Goal: Task Accomplishment & Management: Manage account settings

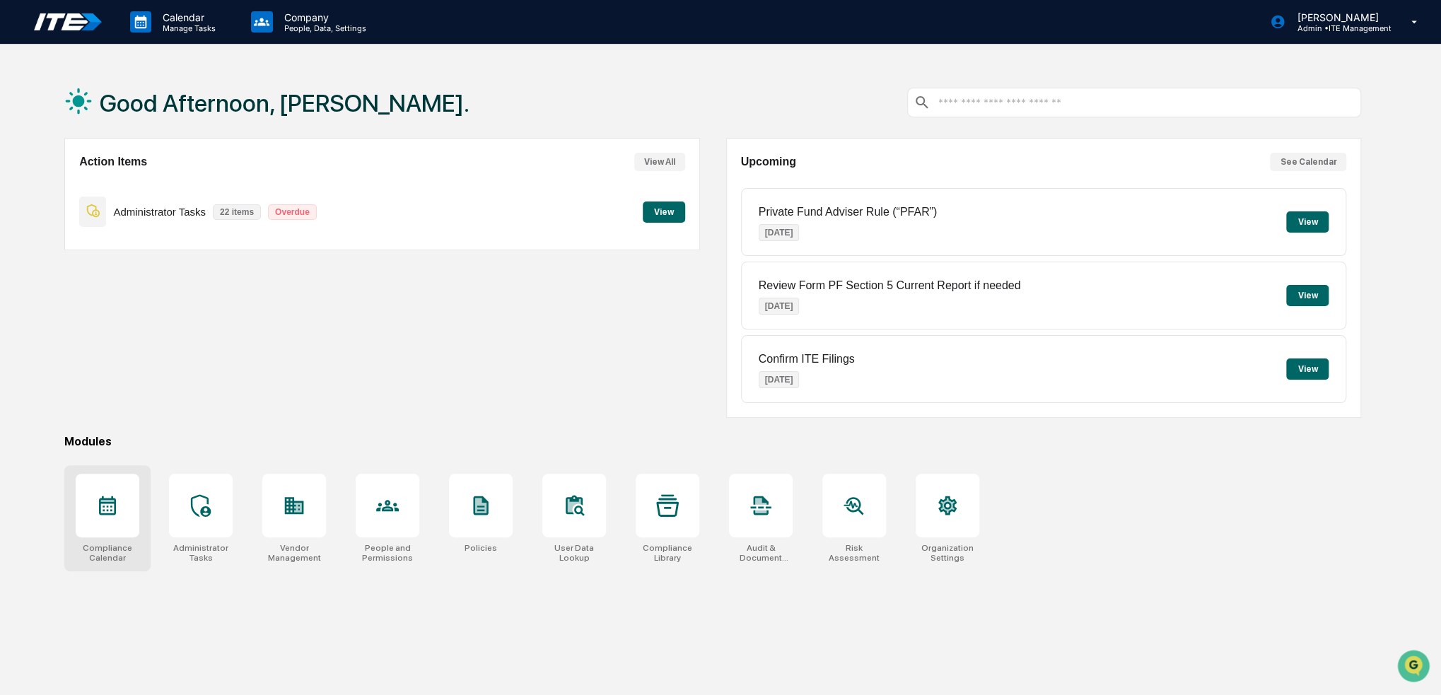
click at [100, 528] on div at bounding box center [108, 506] width 64 height 64
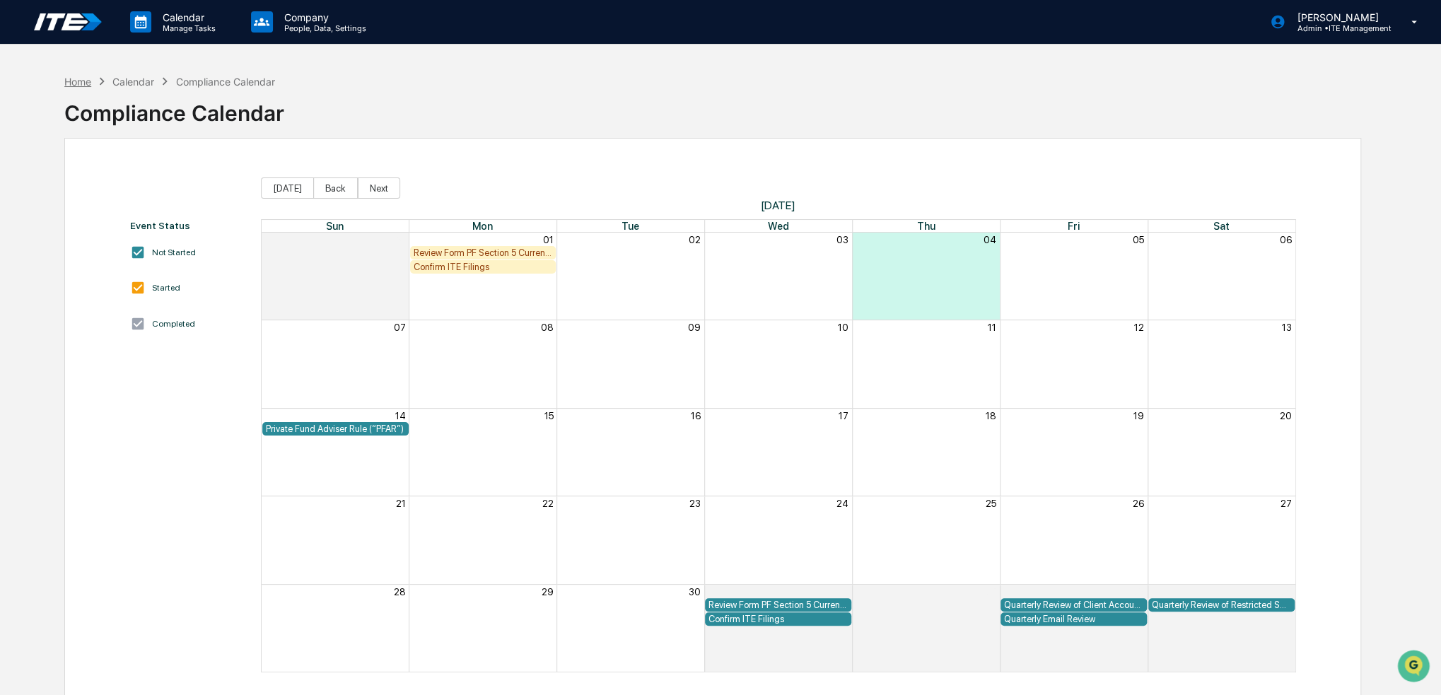
click at [75, 79] on div "Home" at bounding box center [77, 82] width 27 height 12
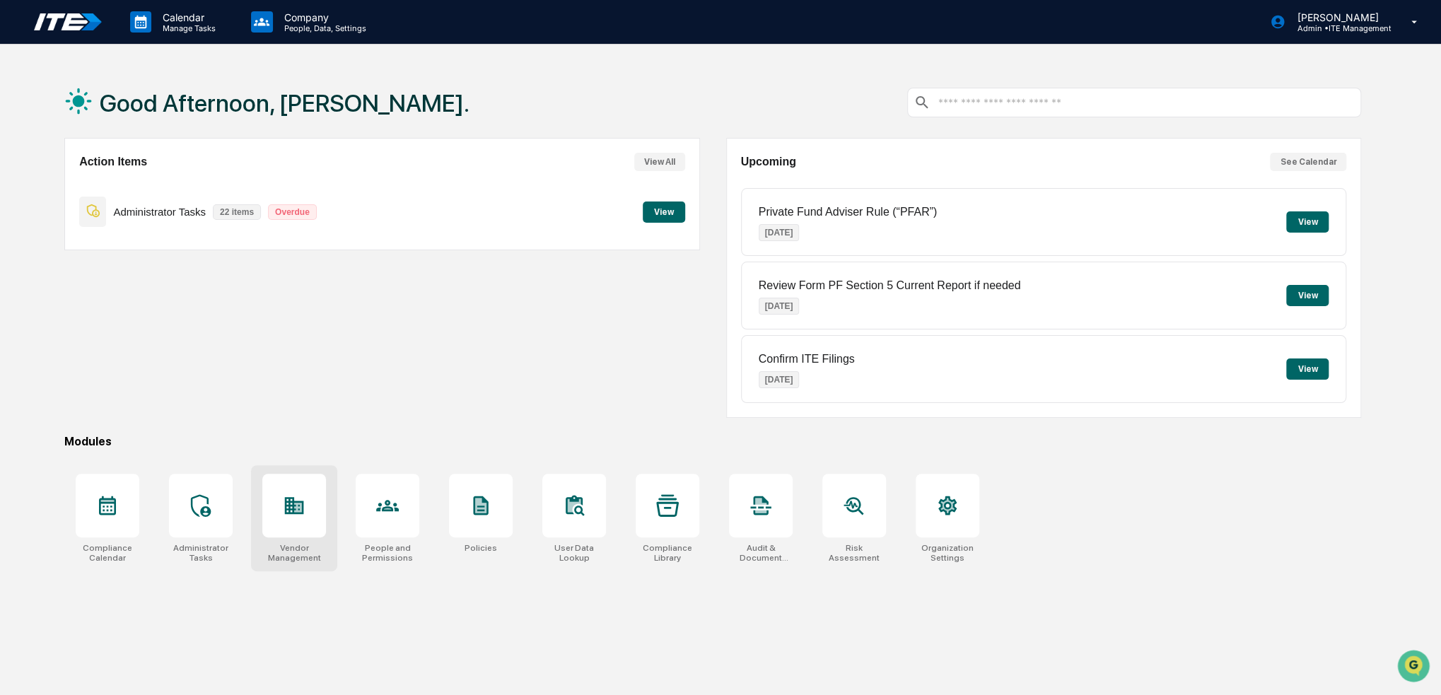
click at [282, 511] on div at bounding box center [294, 506] width 64 height 64
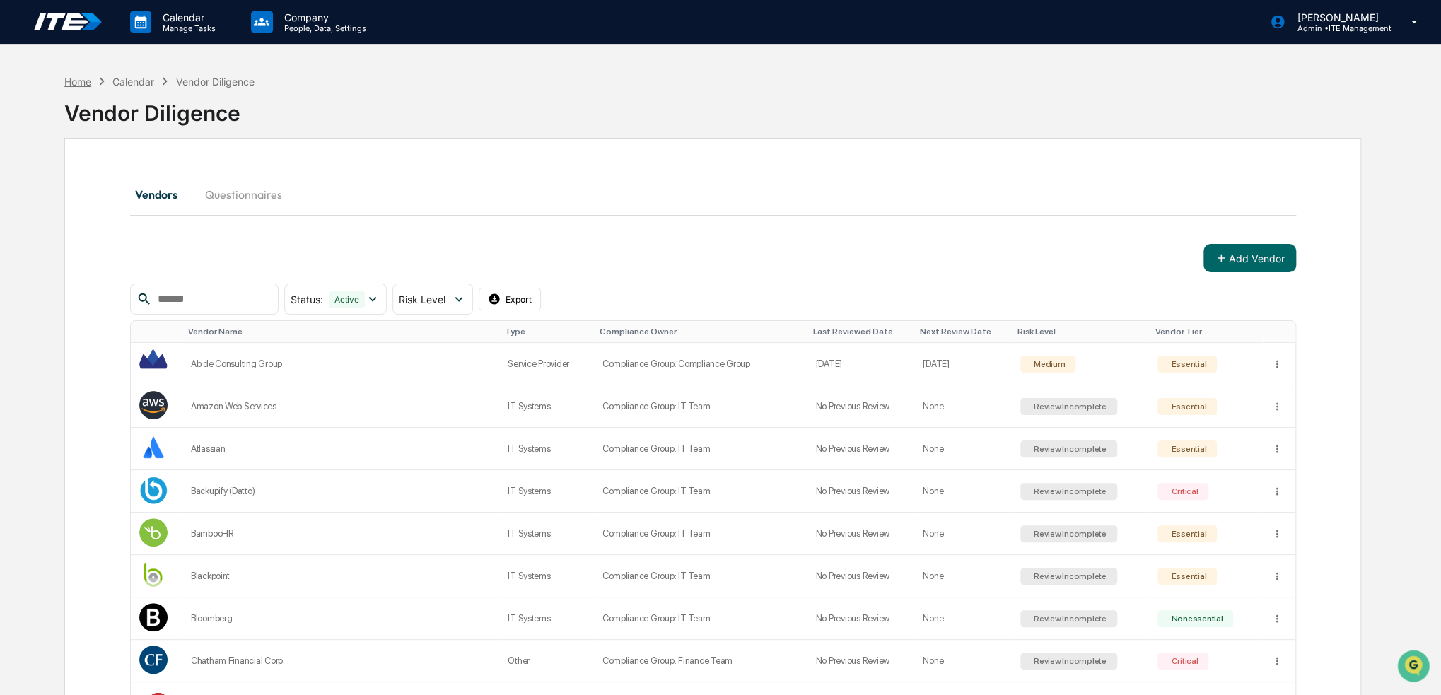
click at [85, 81] on div "Home" at bounding box center [77, 82] width 27 height 12
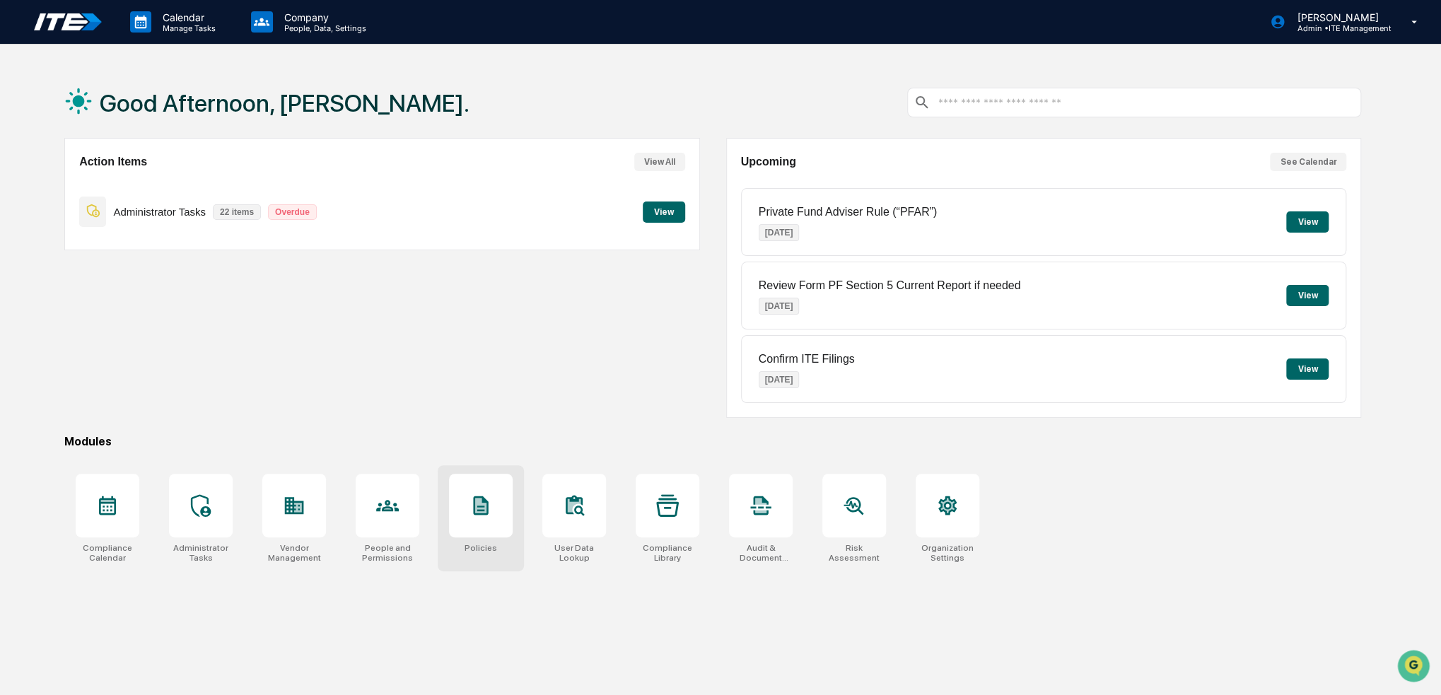
click at [470, 494] on icon at bounding box center [481, 505] width 23 height 23
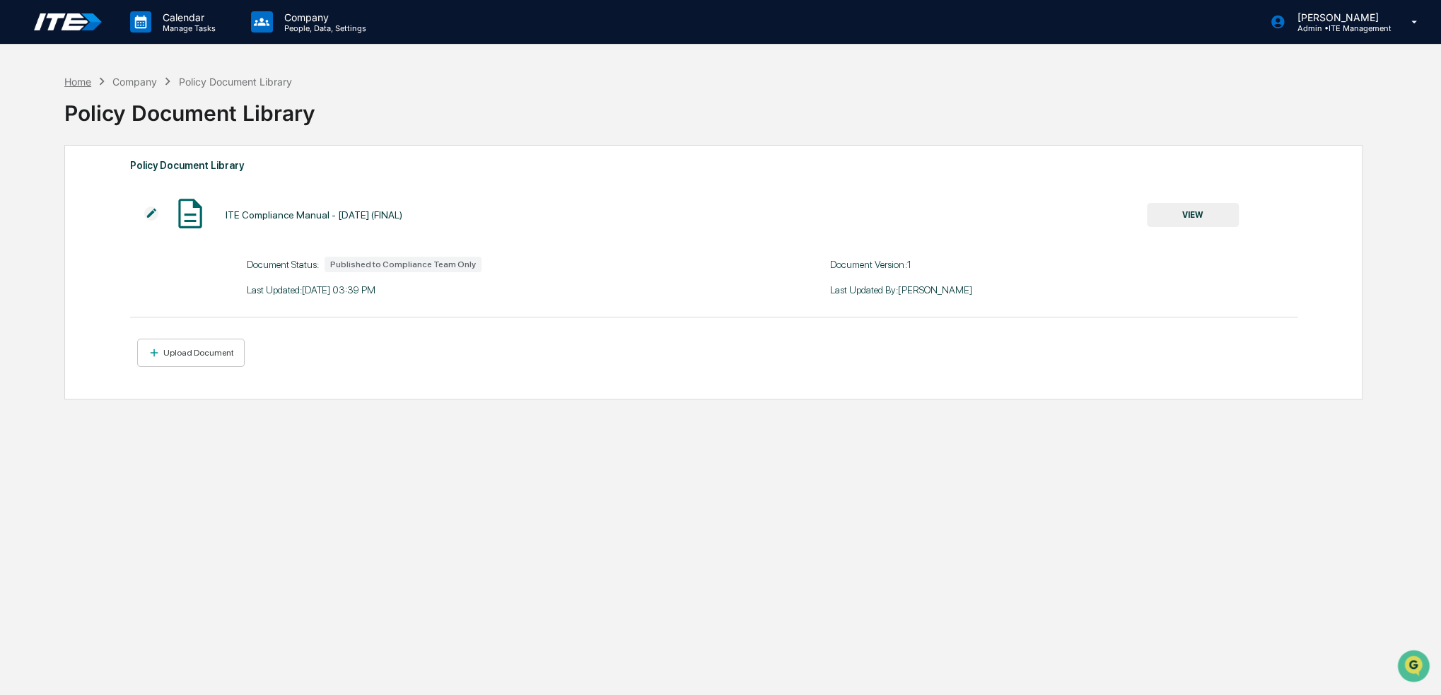
click at [82, 80] on div "Home" at bounding box center [77, 82] width 27 height 12
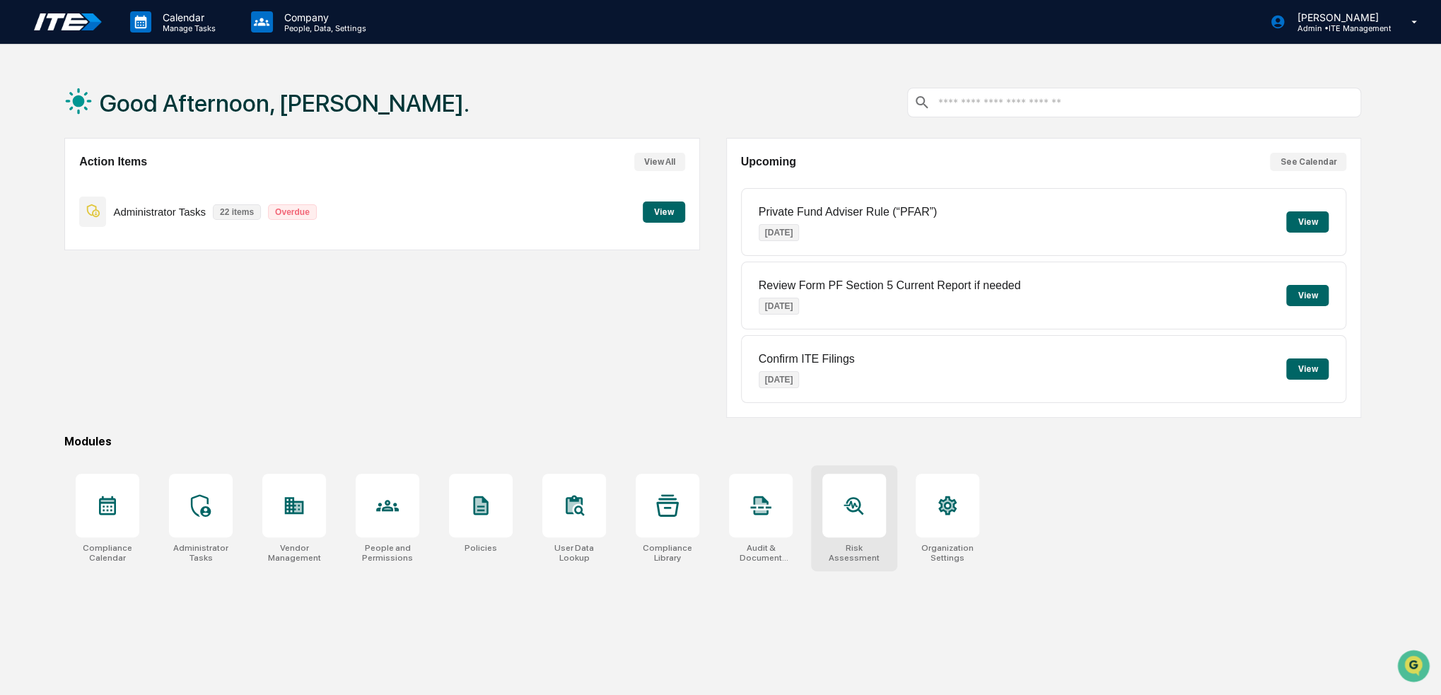
click at [876, 525] on div at bounding box center [854, 506] width 64 height 64
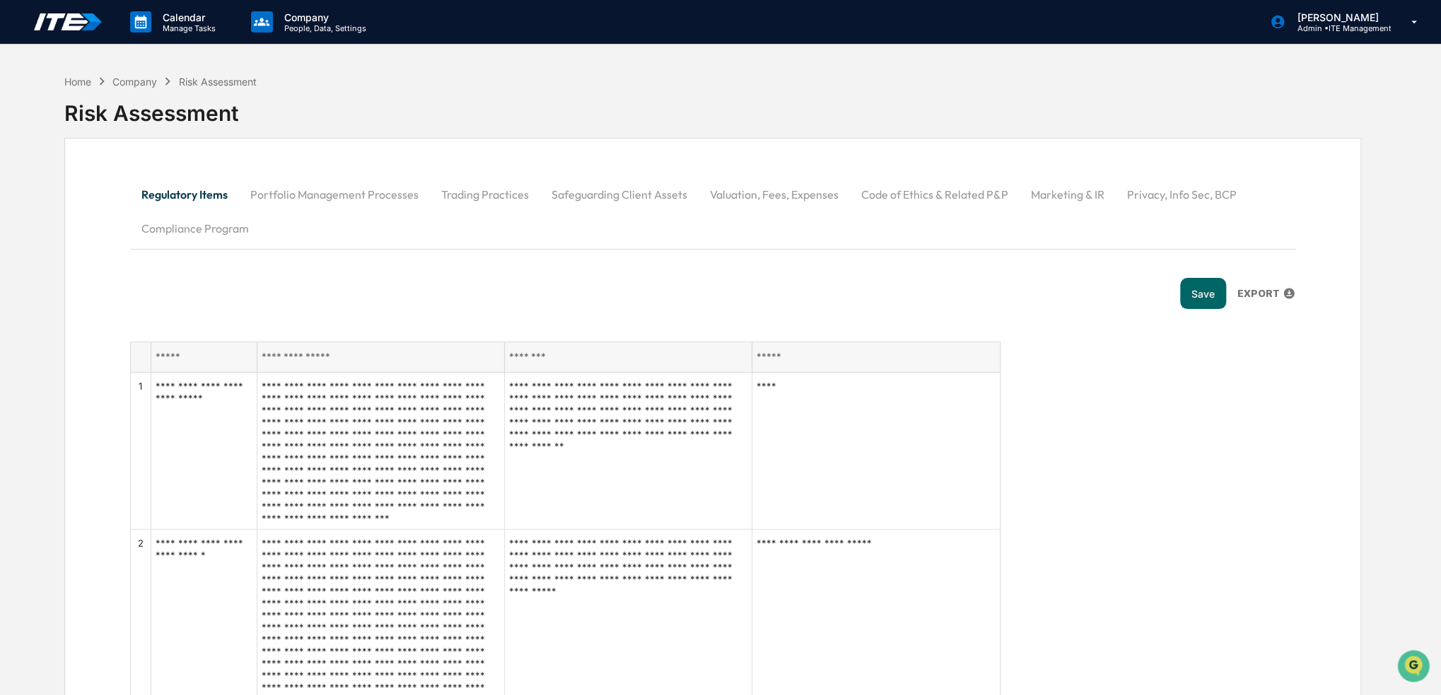
click at [355, 197] on button "Portfolio Management Processes" at bounding box center [334, 195] width 191 height 34
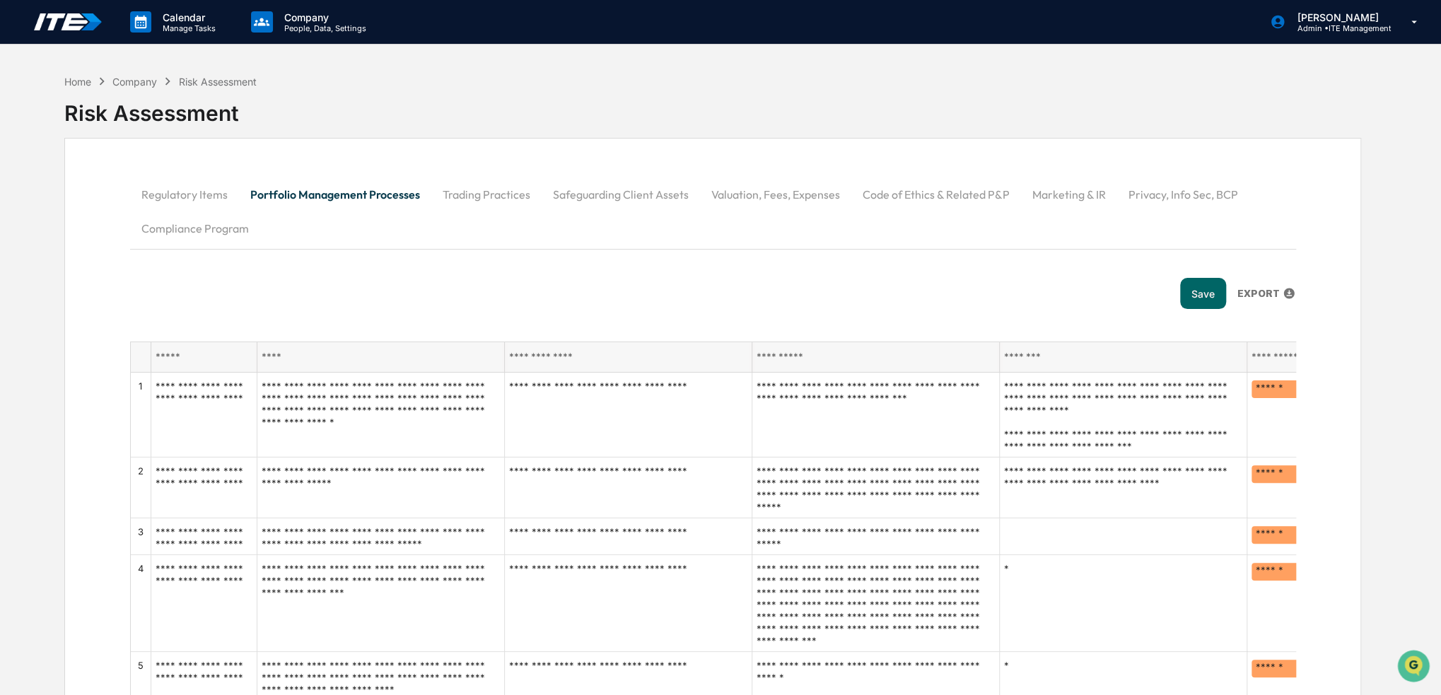
click at [508, 199] on button "Trading Practices" at bounding box center [486, 195] width 110 height 34
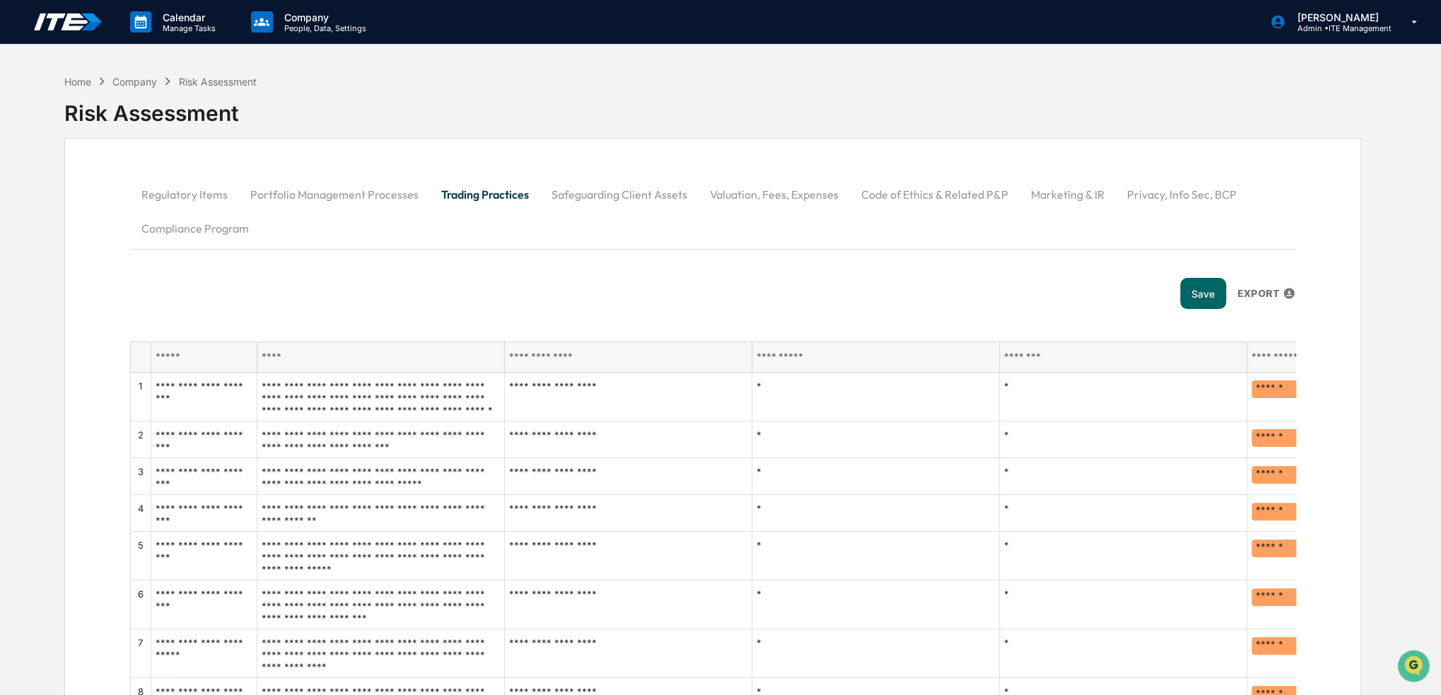
click at [308, 195] on button "Portfolio Management Processes" at bounding box center [334, 195] width 191 height 34
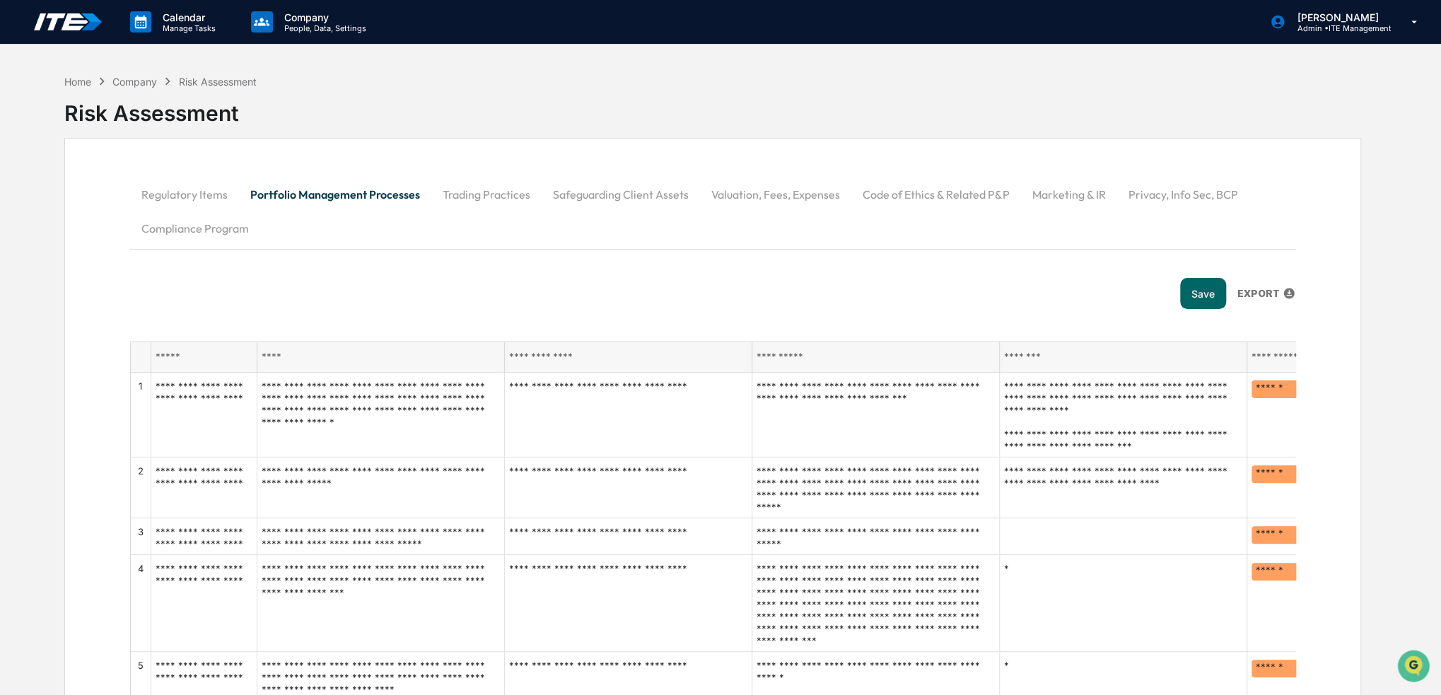
click at [505, 190] on button "Trading Practices" at bounding box center [486, 195] width 110 height 34
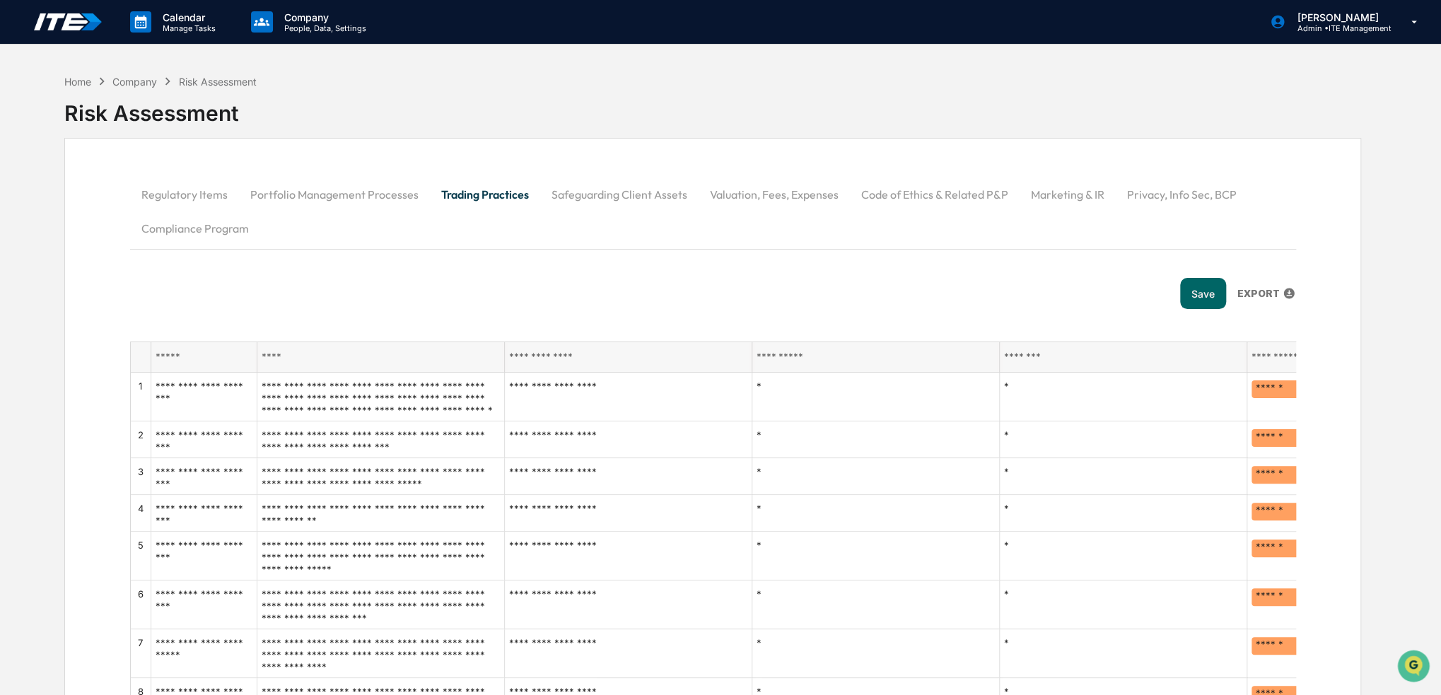
click at [603, 190] on button "Safeguarding Client Assets" at bounding box center [619, 195] width 158 height 34
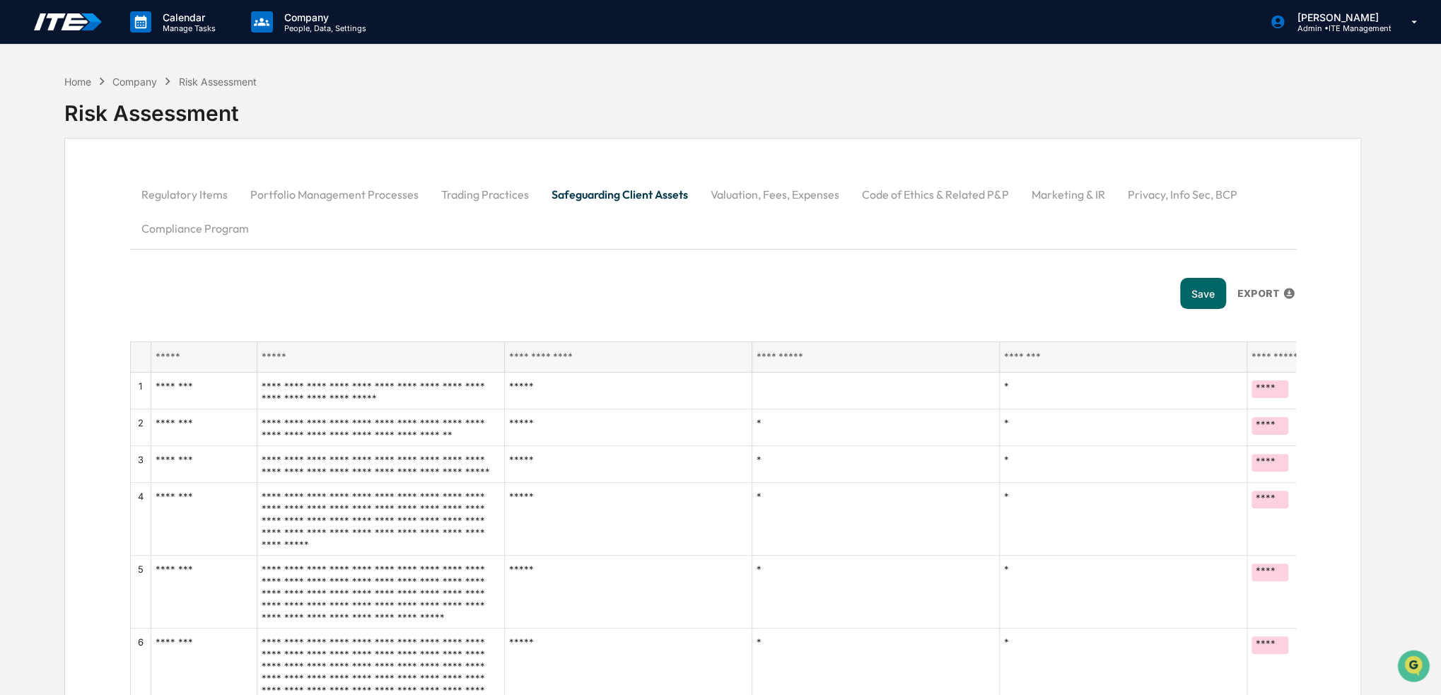
click at [781, 197] on button "Valuation, Fees, Expenses" at bounding box center [774, 195] width 151 height 34
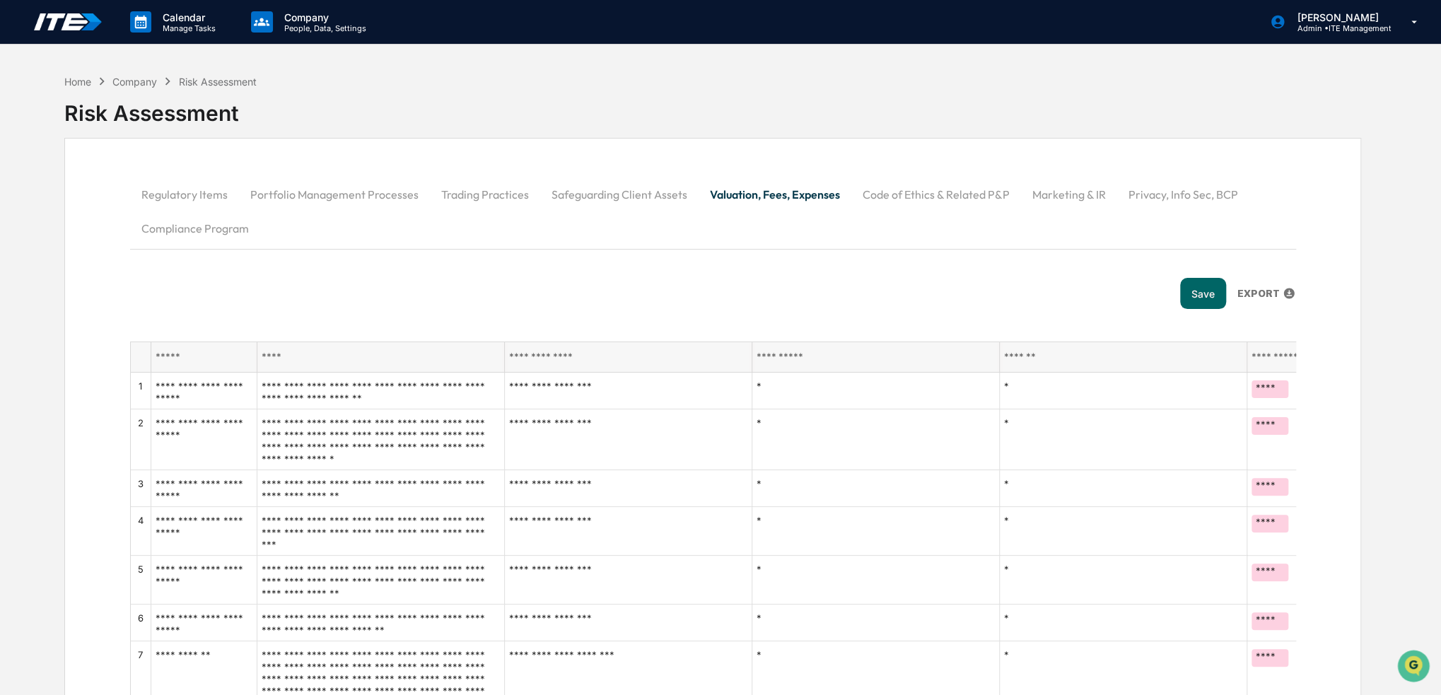
click at [908, 193] on button "Code of Ethics & Related P&P" at bounding box center [936, 195] width 170 height 34
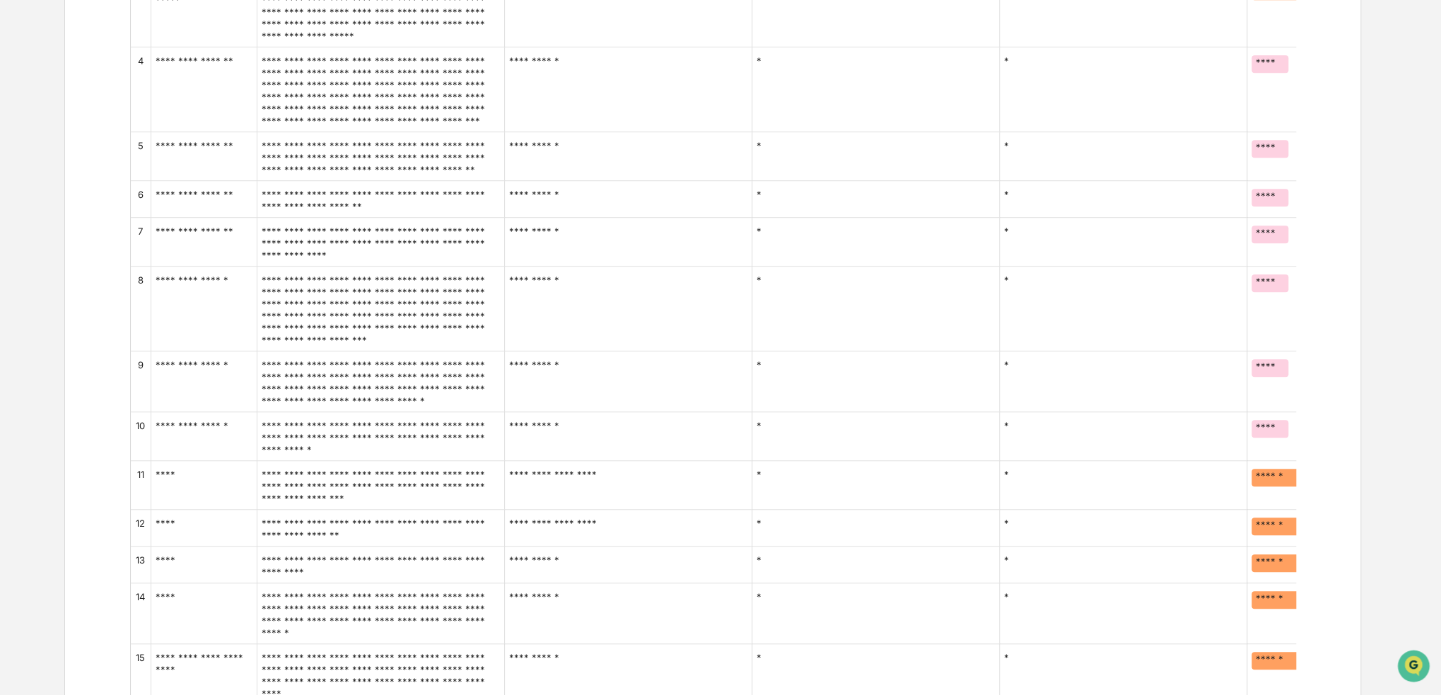
scroll to position [495, 0]
drag, startPoint x: 227, startPoint y: 416, endPoint x: 146, endPoint y: 407, distance: 81.1
click at [146, 413] on tr "**********" at bounding box center [813, 437] width 1364 height 49
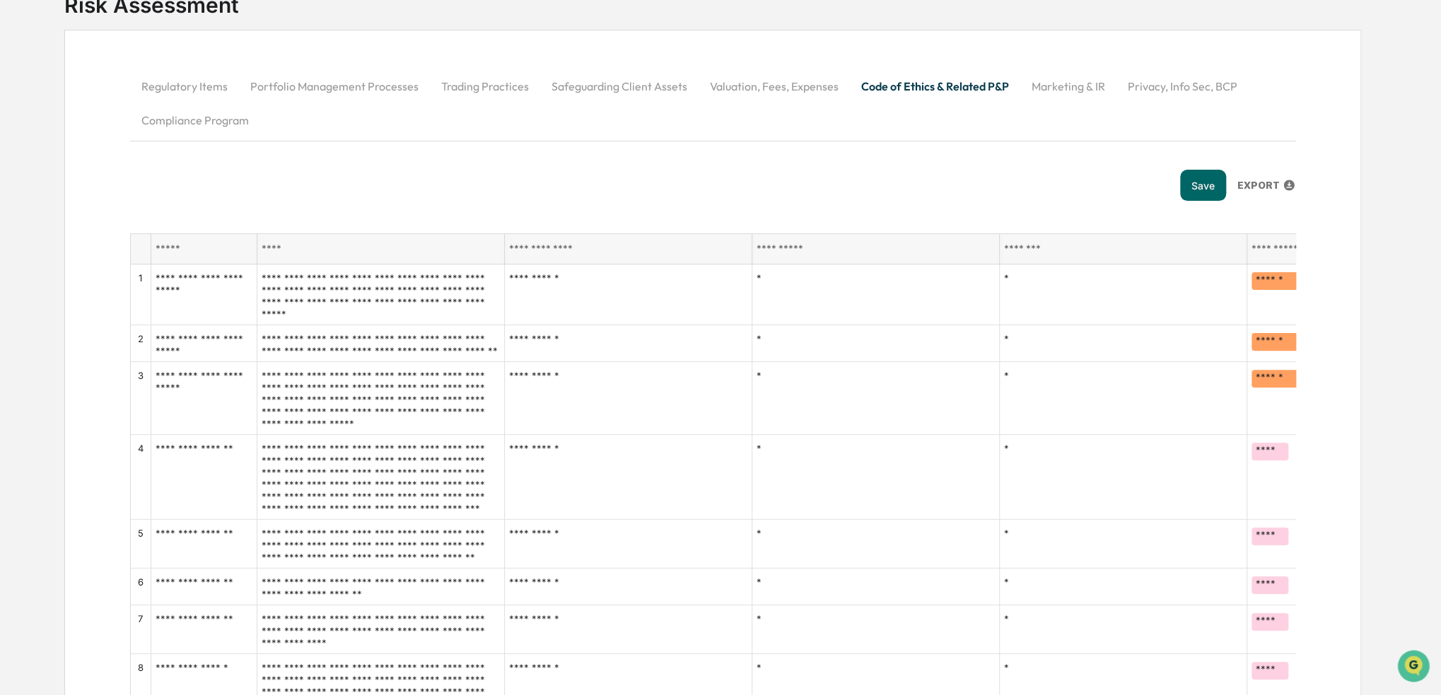
scroll to position [0, 0]
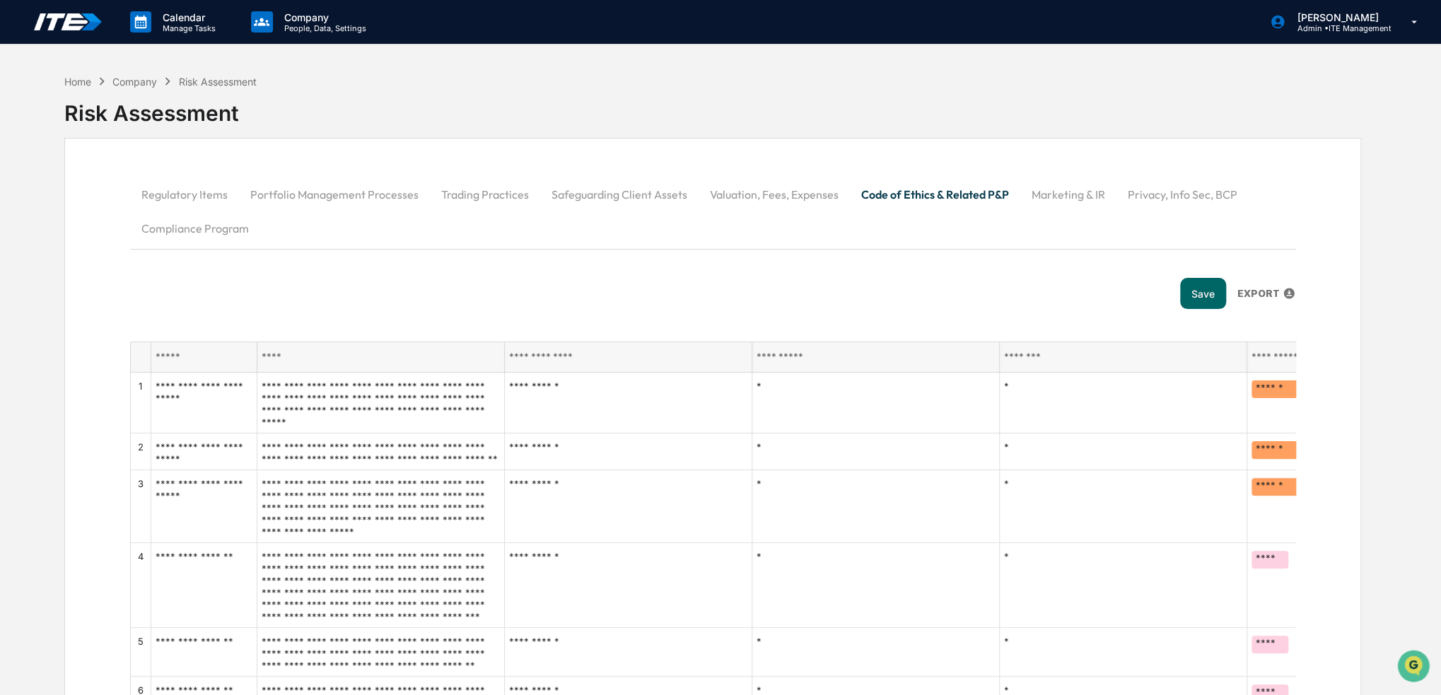
click at [1066, 194] on button "Marketing & IR" at bounding box center [1069, 195] width 96 height 34
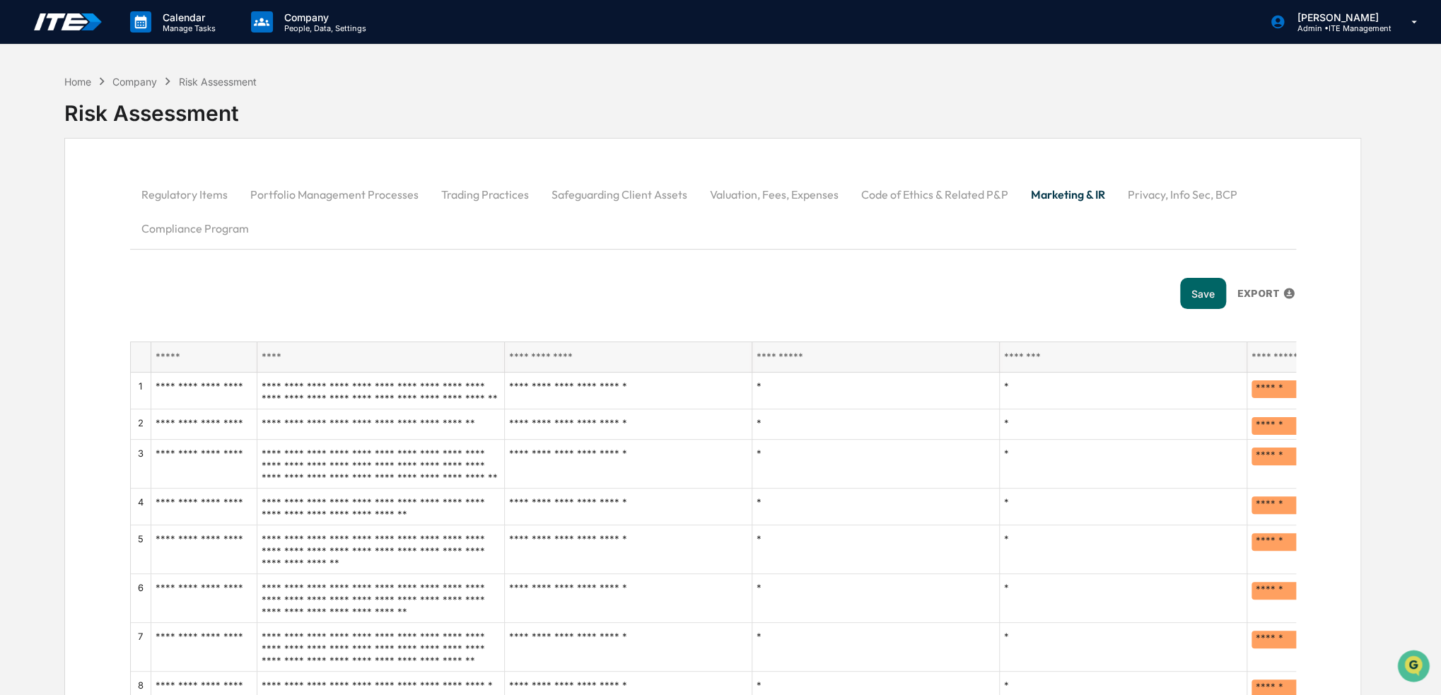
click at [1155, 194] on button "Privacy, Info Sec, BCP" at bounding box center [1183, 195] width 132 height 34
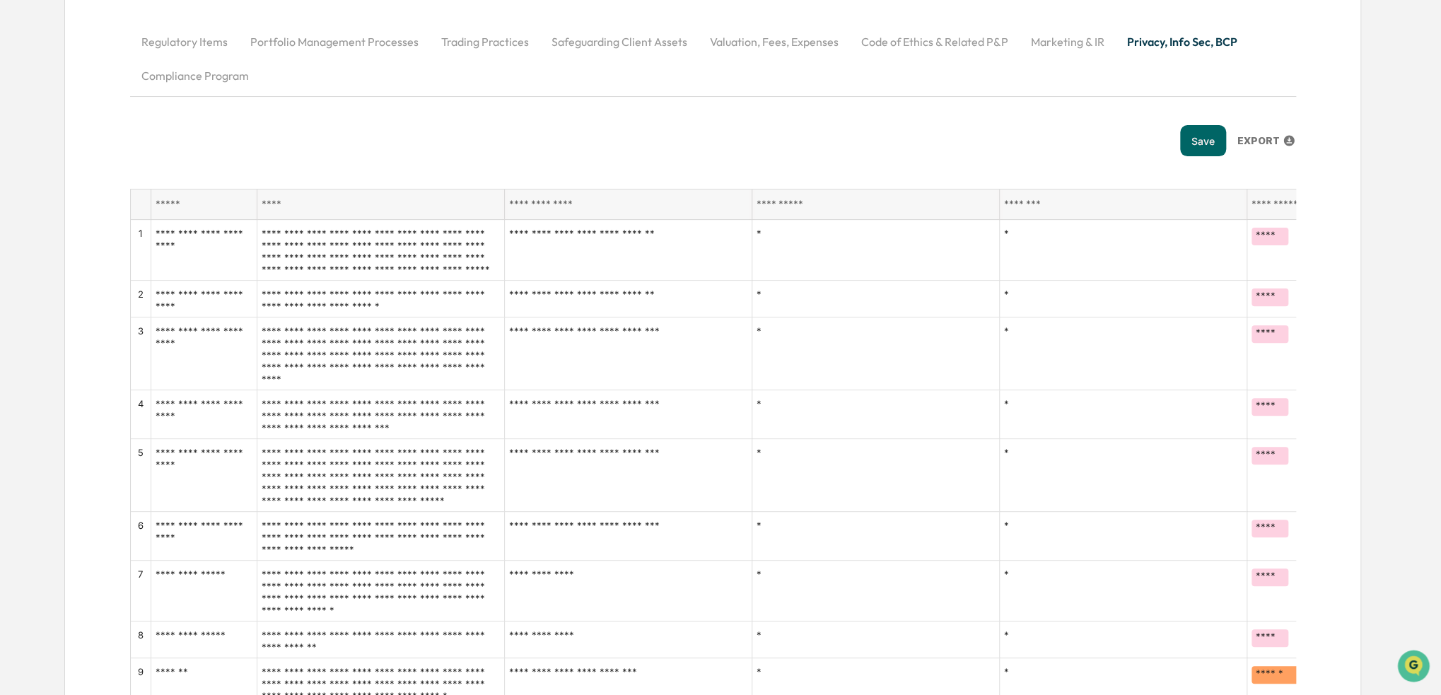
scroll to position [71, 0]
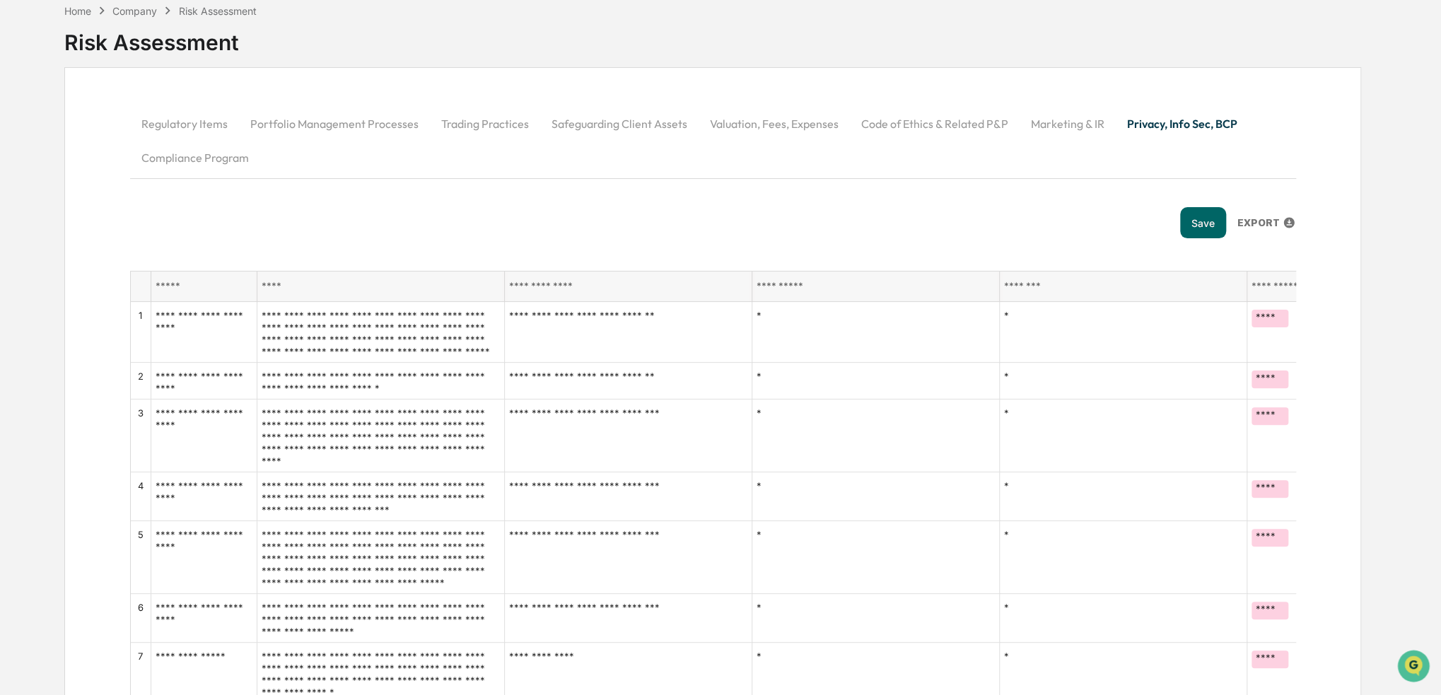
click at [184, 124] on button "Regulatory Items" at bounding box center [184, 124] width 109 height 34
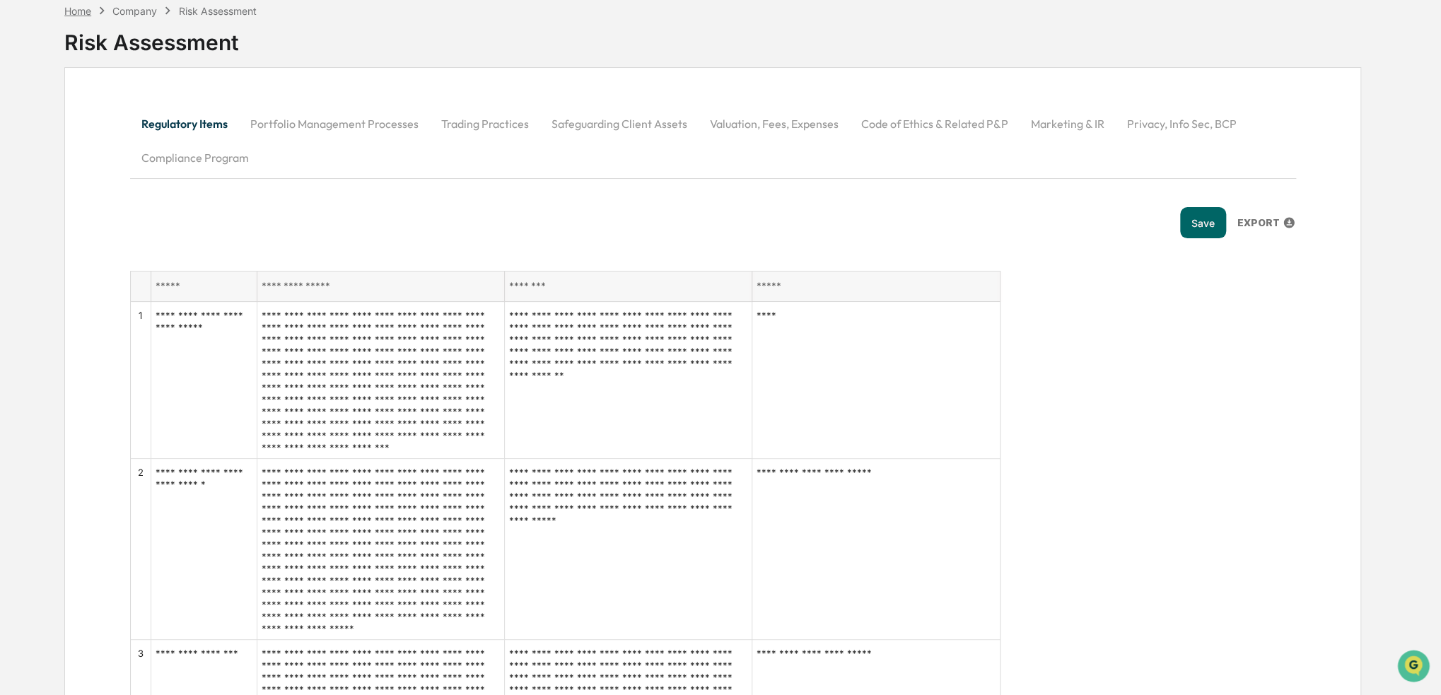
click at [73, 9] on div "Home" at bounding box center [77, 11] width 27 height 12
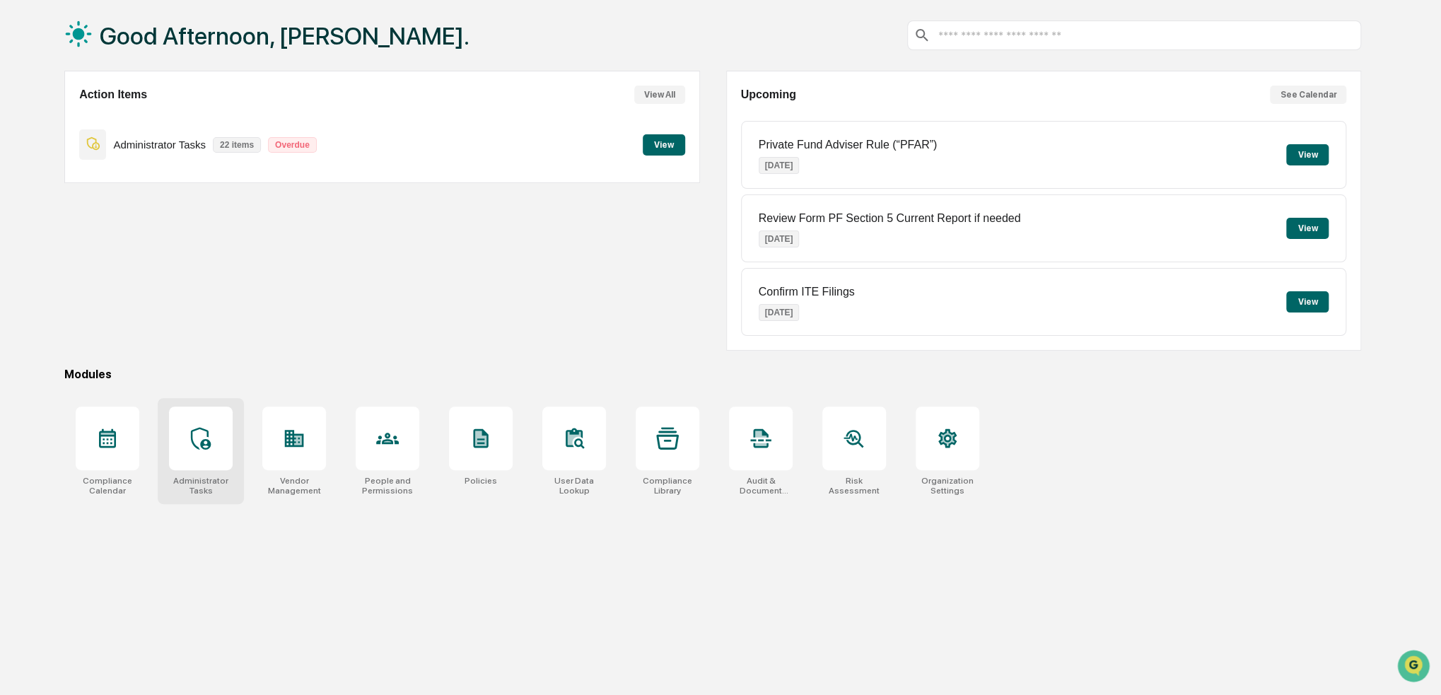
click at [184, 463] on div at bounding box center [201, 439] width 64 height 64
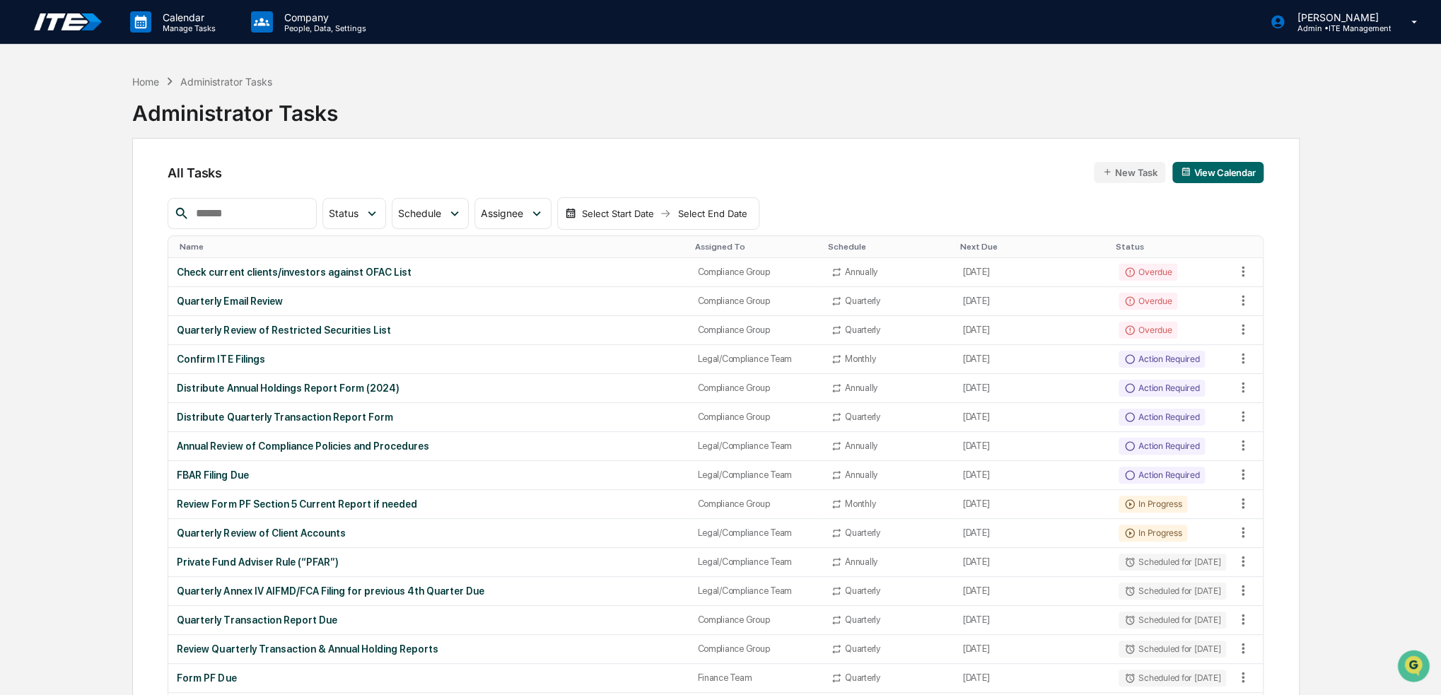
click at [143, 74] on div "Home Administrator Tasks" at bounding box center [202, 82] width 140 height 16
click at [144, 76] on div "Home" at bounding box center [145, 82] width 27 height 12
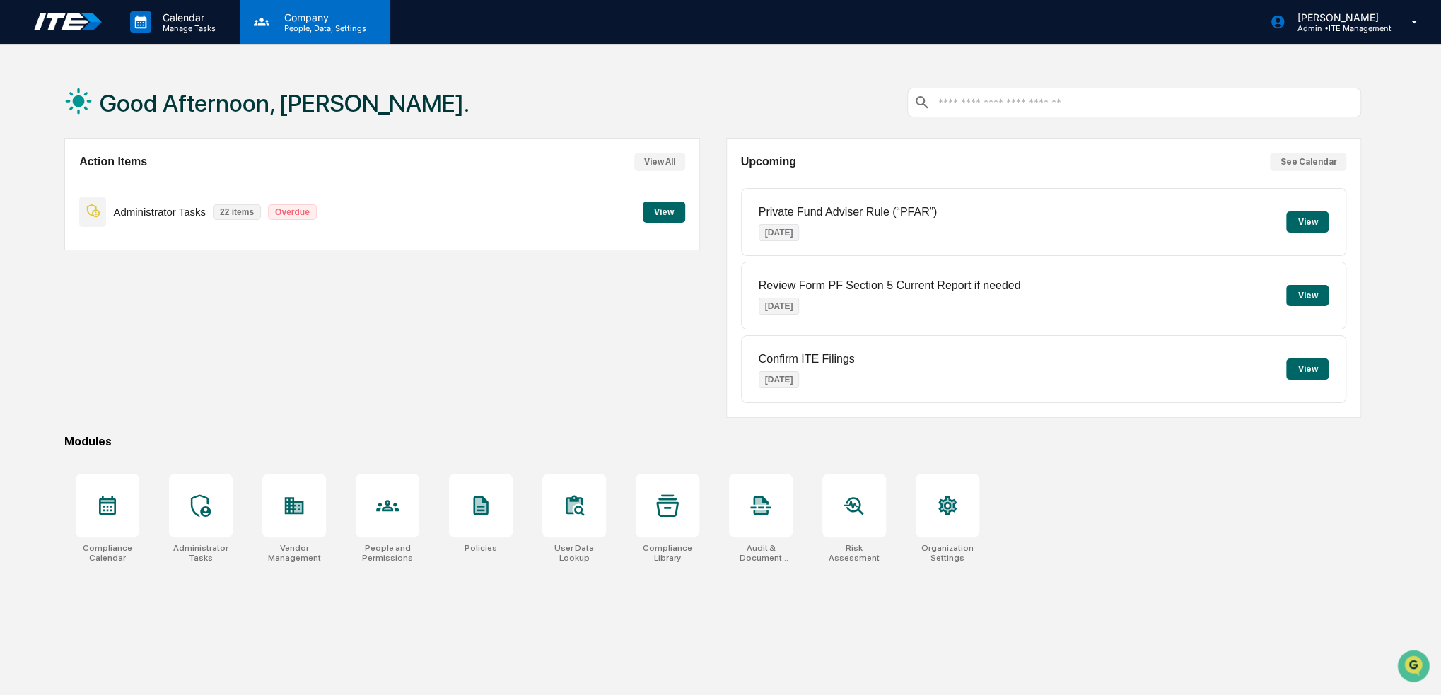
click at [329, 18] on p "Company" at bounding box center [323, 17] width 100 height 12
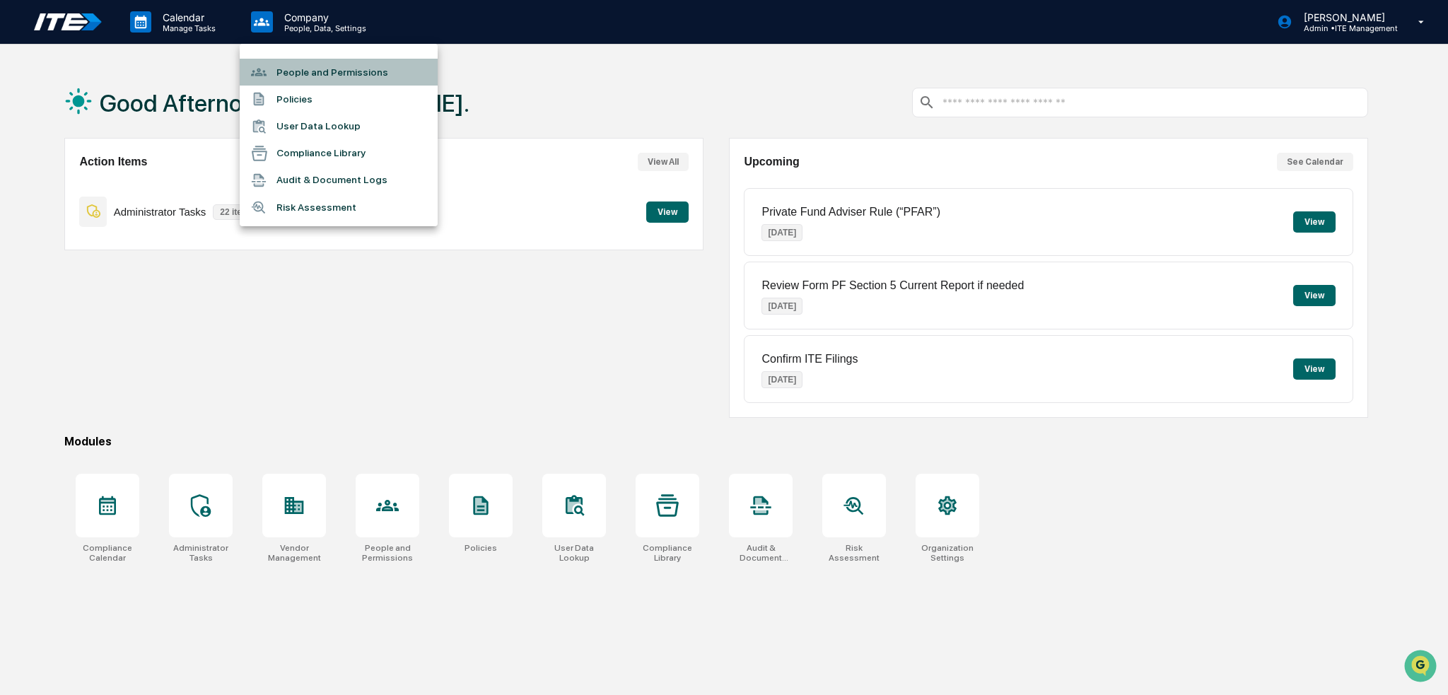
click at [320, 67] on li "People and Permissions" at bounding box center [339, 72] width 198 height 27
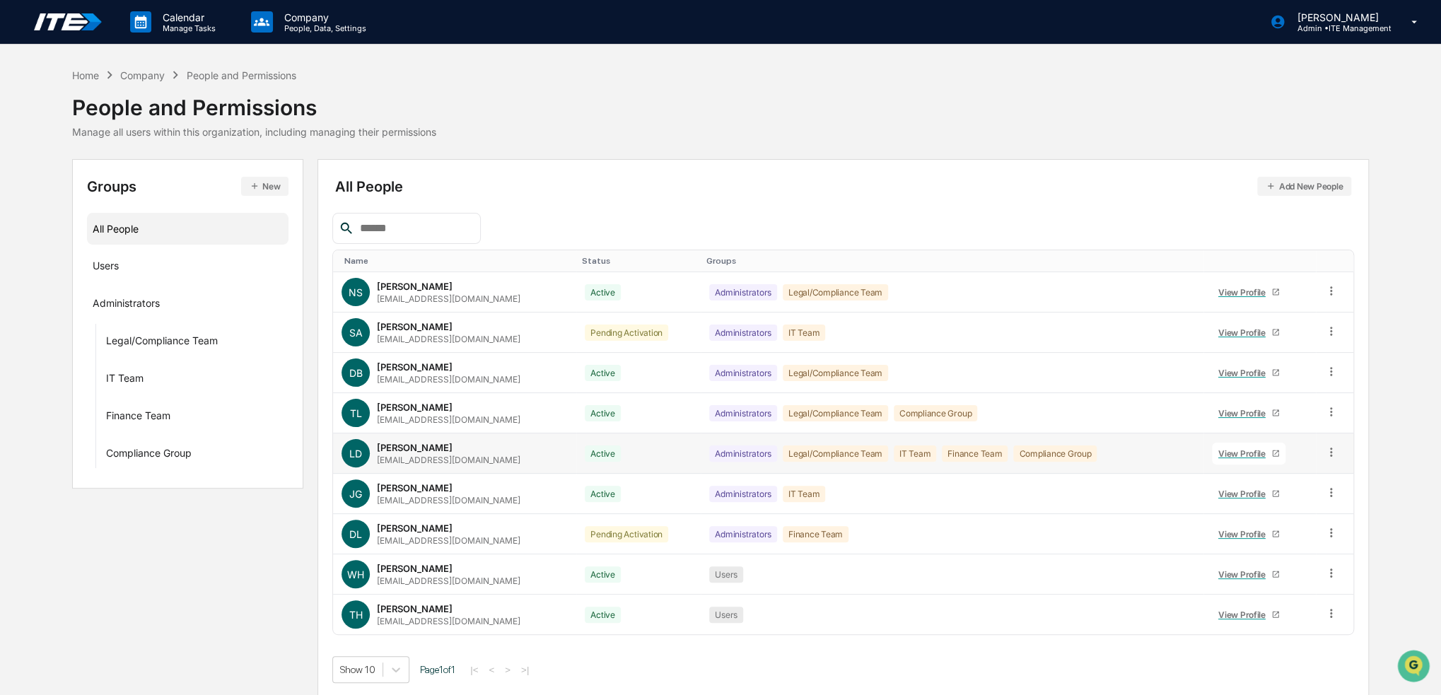
scroll to position [1, 0]
click at [1339, 409] on td at bounding box center [1334, 413] width 37 height 40
click at [1330, 409] on icon at bounding box center [1331, 411] width 13 height 13
click at [1274, 487] on div "Change Name/Email" at bounding box center [1267, 490] width 117 height 17
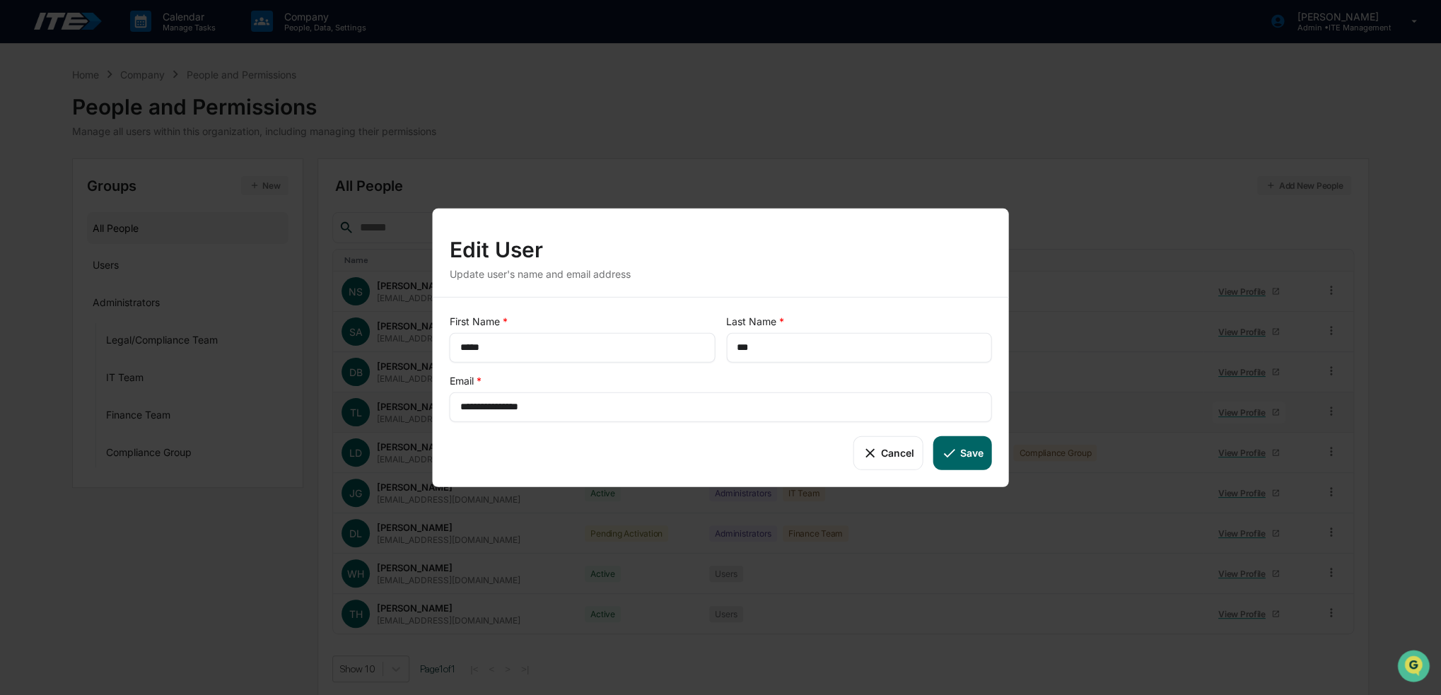
drag, startPoint x: 531, startPoint y: 346, endPoint x: 407, endPoint y: 340, distance: 124.6
click at [407, 340] on div "**********" at bounding box center [720, 347] width 1441 height 695
type input "******"
type input "*******"
drag, startPoint x: 617, startPoint y: 405, endPoint x: 397, endPoint y: 408, distance: 220.0
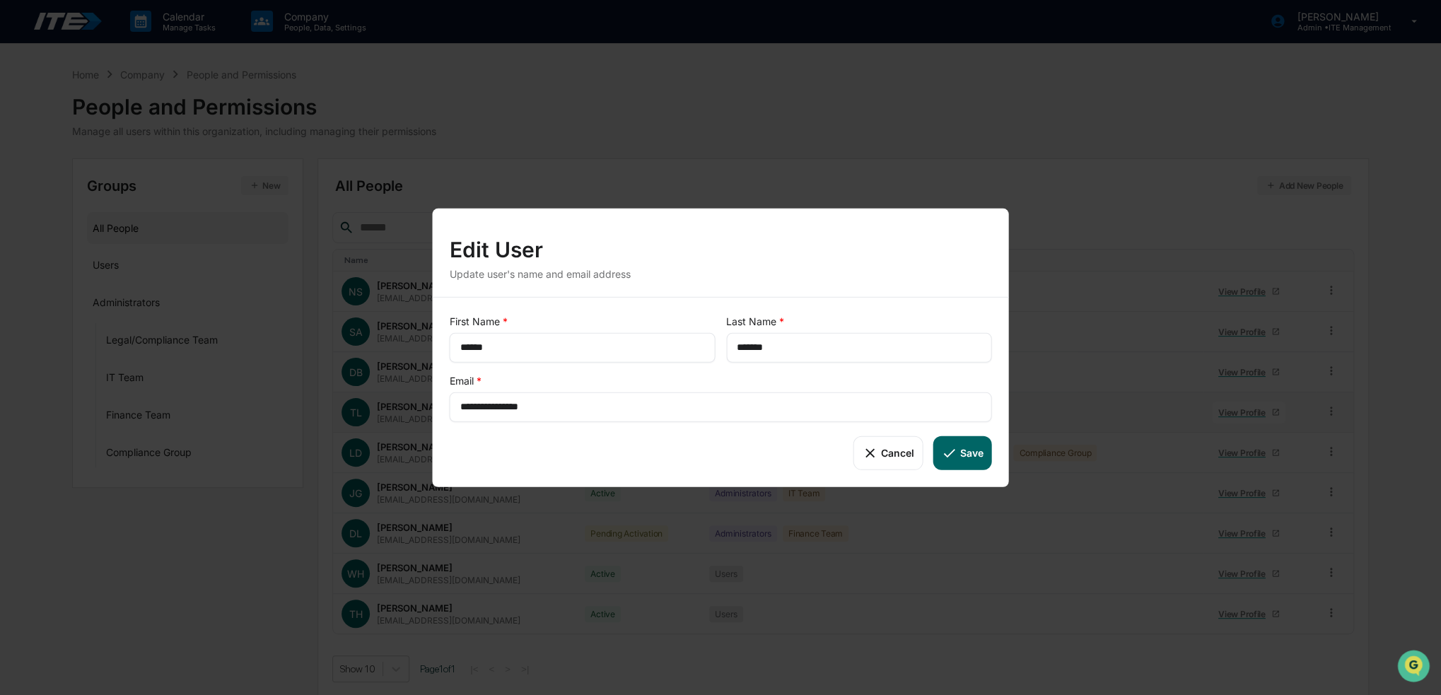
click at [397, 408] on div "**********" at bounding box center [720, 347] width 1441 height 695
type input "**********"
click at [958, 455] on button "Save" at bounding box center [962, 453] width 59 height 34
type input "*****"
type input "***"
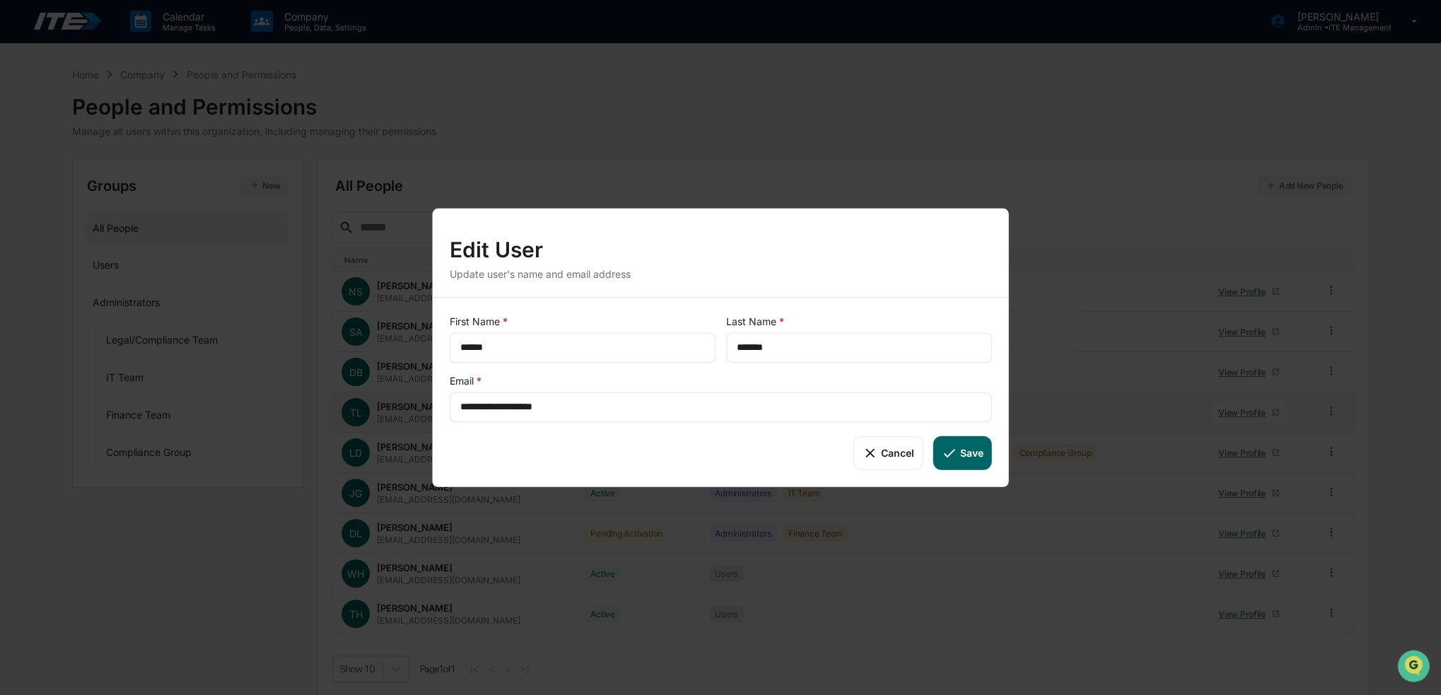
type input "**********"
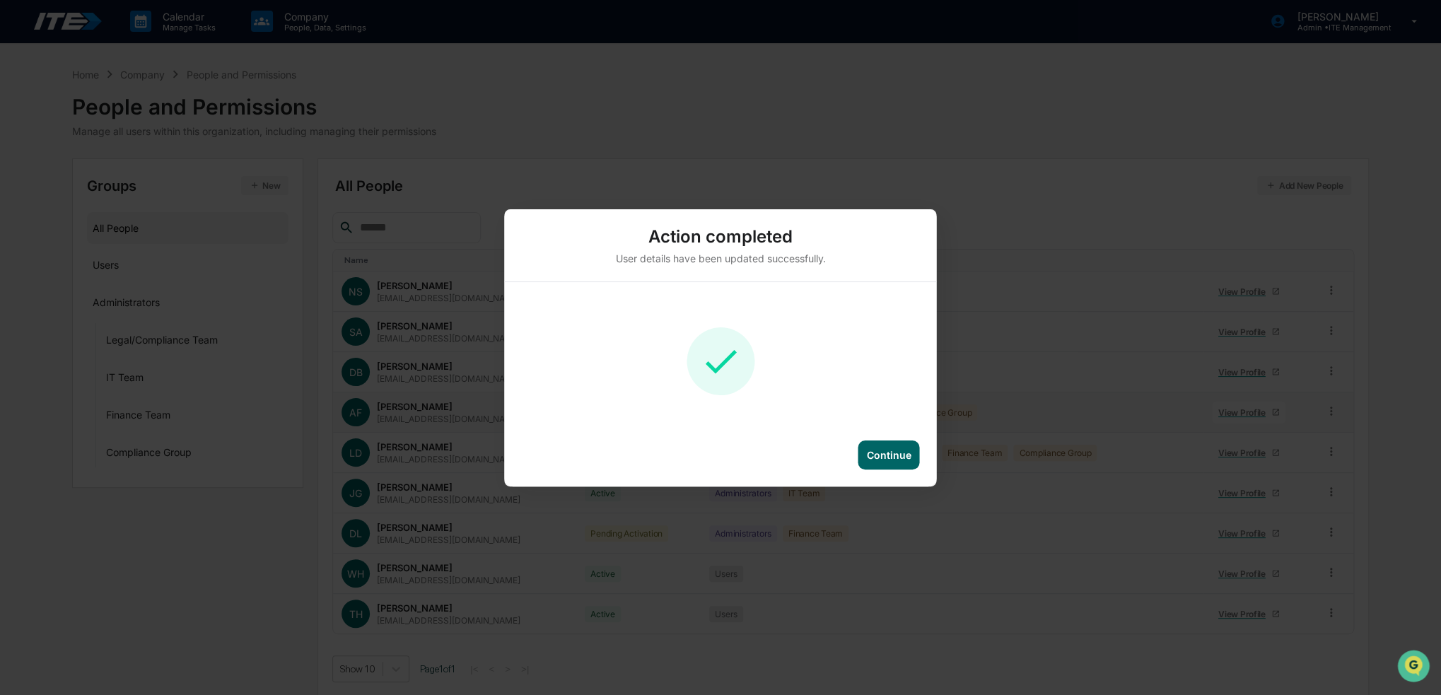
click at [909, 453] on div "Continue" at bounding box center [889, 455] width 45 height 12
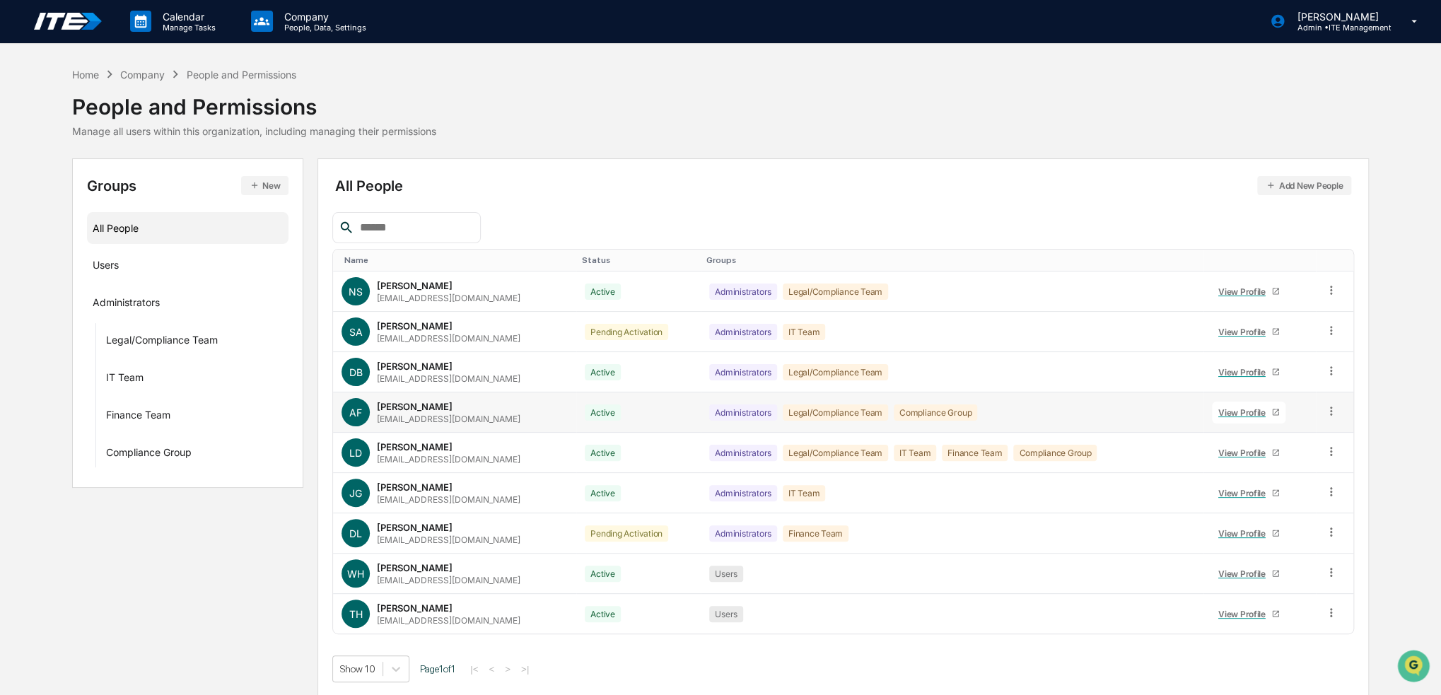
click at [1333, 411] on icon at bounding box center [1331, 411] width 13 height 13
click at [1269, 517] on div "Reset Password" at bounding box center [1267, 519] width 117 height 17
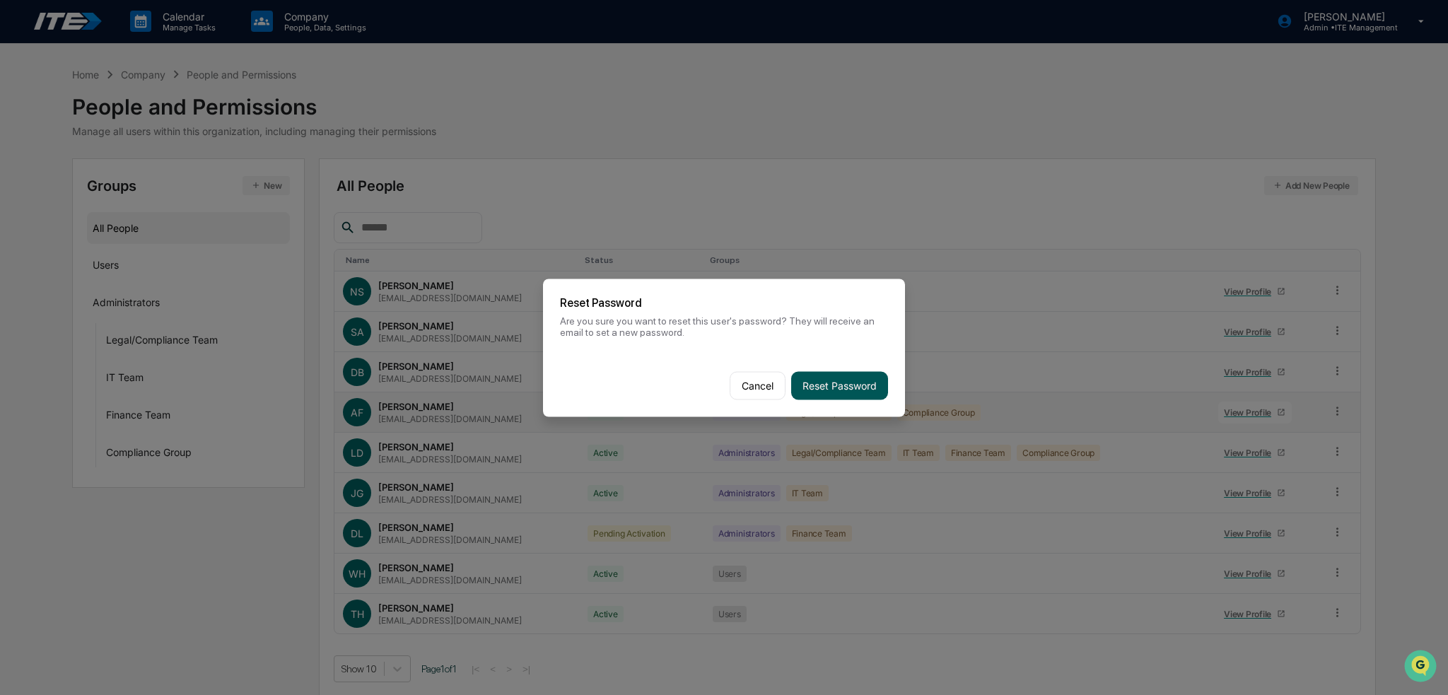
click at [837, 381] on button "Reset Password" at bounding box center [839, 385] width 97 height 28
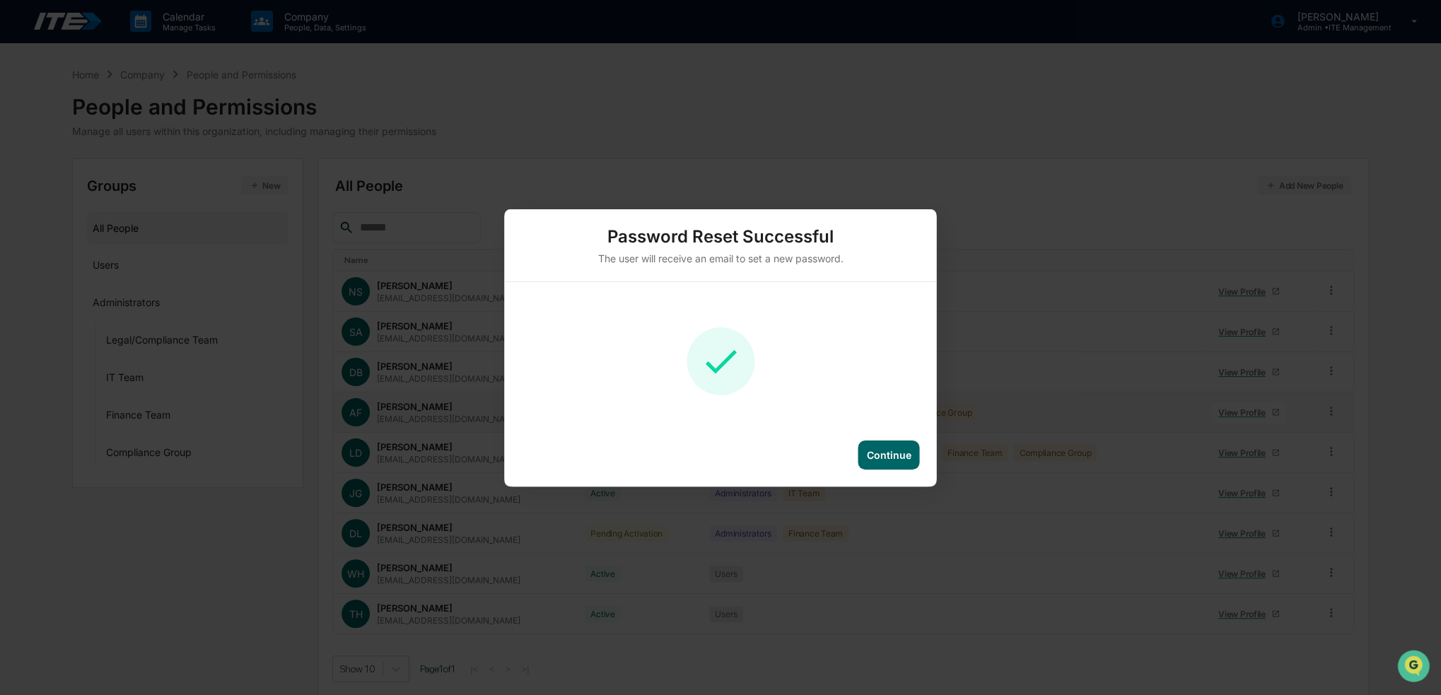
click at [896, 462] on div "Continue" at bounding box center [890, 455] width 62 height 29
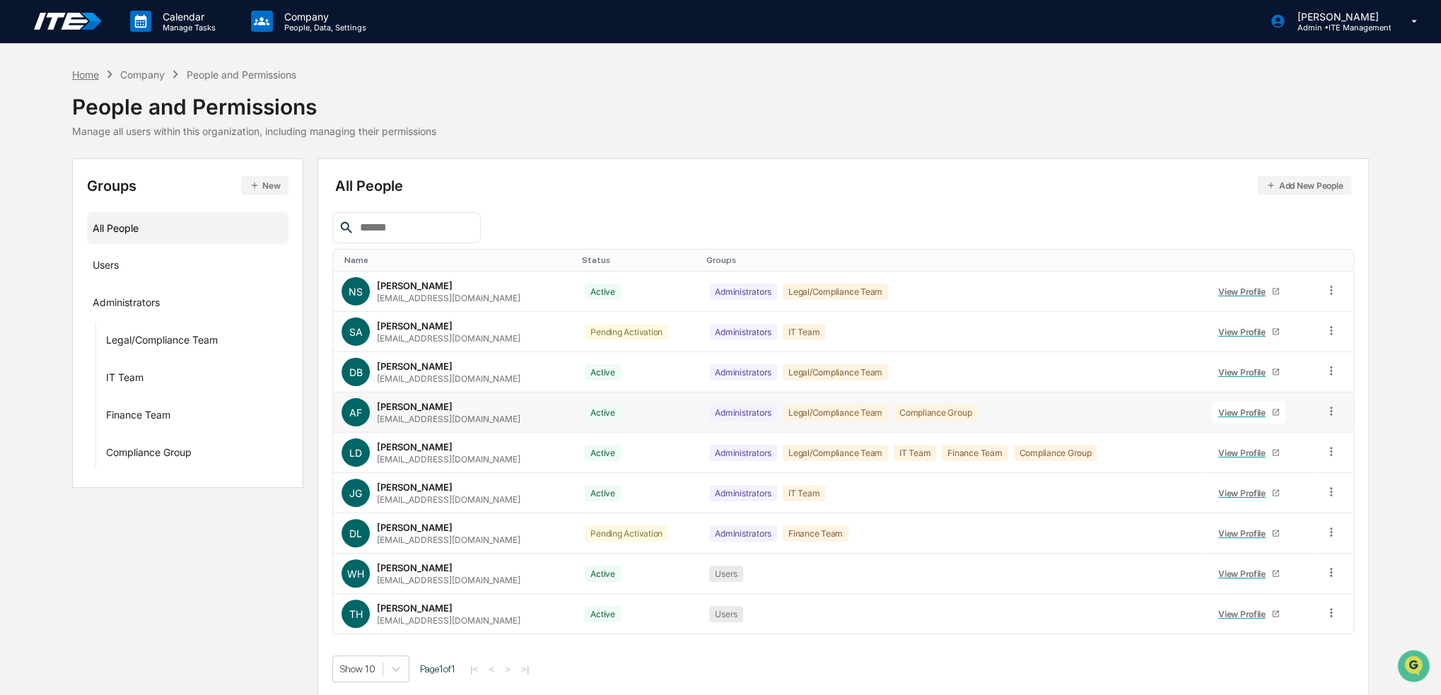
click at [85, 72] on div "Home" at bounding box center [85, 75] width 27 height 12
